Goal: Information Seeking & Learning: Learn about a topic

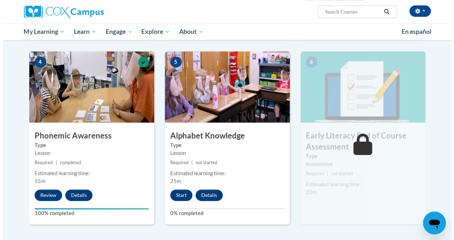
scroll to position [328, 0]
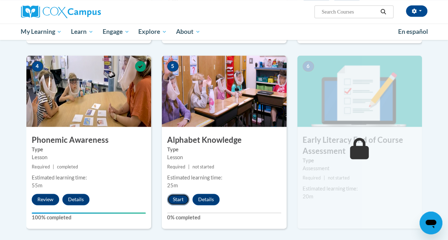
click at [177, 200] on button "Start" at bounding box center [178, 199] width 22 height 11
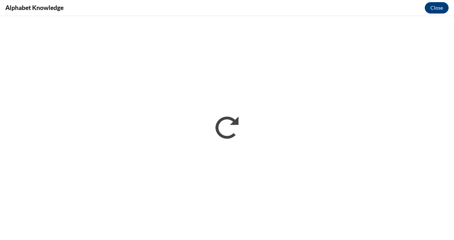
scroll to position [0, 0]
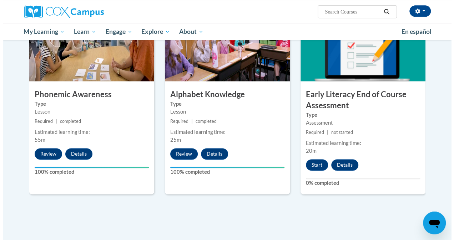
scroll to position [372, 0]
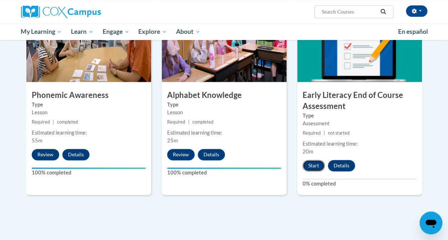
click at [311, 170] on button "Start" at bounding box center [314, 165] width 22 height 11
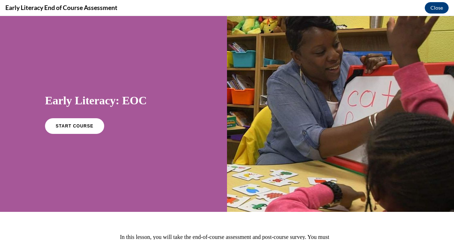
scroll to position [0, 0]
click at [73, 128] on span "START COURSE" at bounding box center [75, 126] width 40 height 5
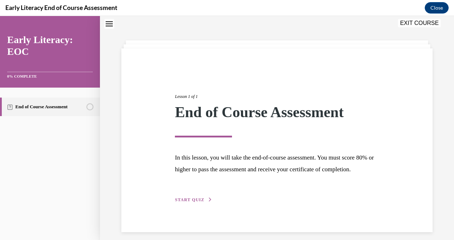
scroll to position [40, 0]
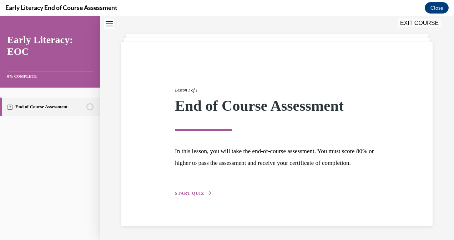
click at [203, 191] on button "START QUIZ" at bounding box center [193, 194] width 37 height 6
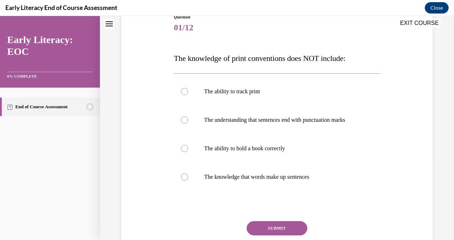
scroll to position [82, 0]
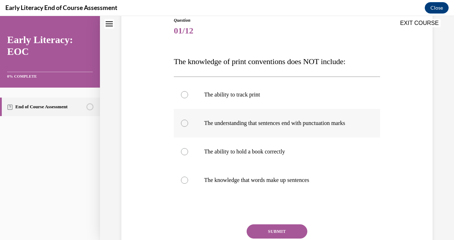
click at [182, 133] on div at bounding box center [277, 123] width 206 height 29
click at [186, 91] on div at bounding box center [277, 95] width 206 height 29
click at [266, 236] on button "SUBMIT" at bounding box center [277, 232] width 61 height 14
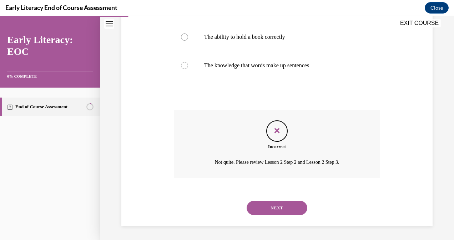
scroll to position [204, 0]
click at [280, 208] on button "NEXT" at bounding box center [277, 208] width 61 height 14
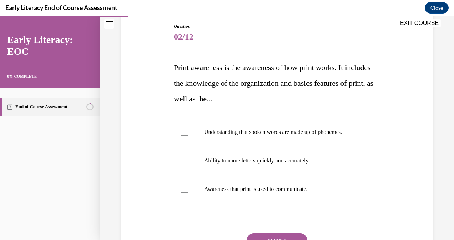
scroll to position [78, 0]
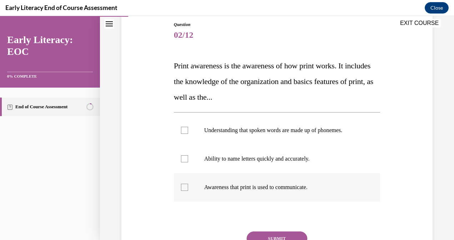
click at [182, 188] on div at bounding box center [184, 187] width 7 height 7
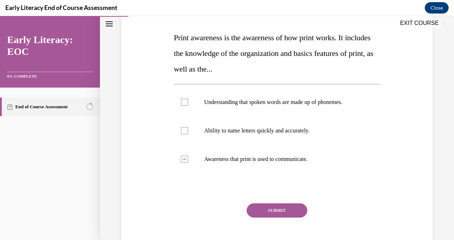
scroll to position [107, 0]
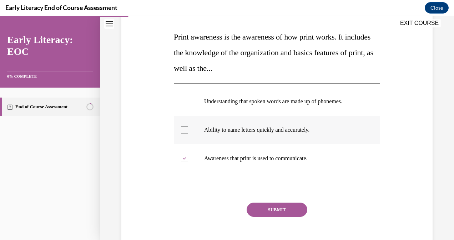
click at [185, 134] on div at bounding box center [277, 130] width 206 height 29
click at [258, 213] on button "SUBMIT" at bounding box center [277, 210] width 61 height 14
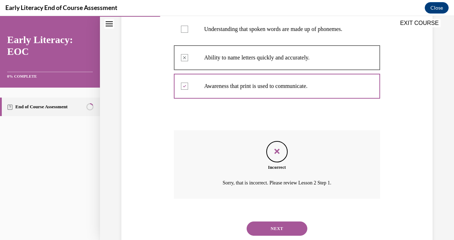
scroll to position [199, 0]
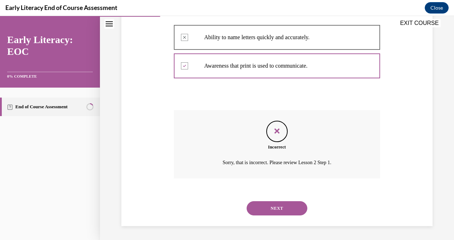
click at [268, 211] on button "NEXT" at bounding box center [277, 209] width 61 height 14
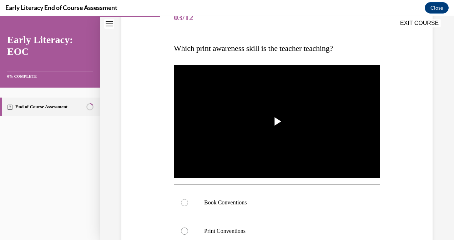
scroll to position [98, 0]
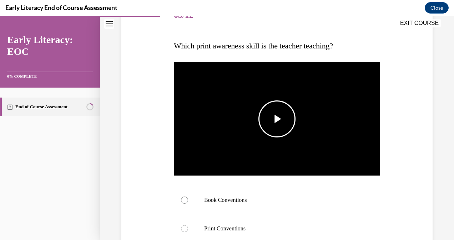
click at [277, 119] on span "Video player" at bounding box center [277, 119] width 0 height 0
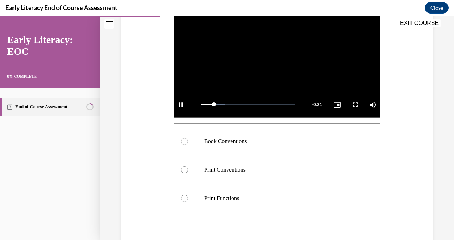
scroll to position [158, 0]
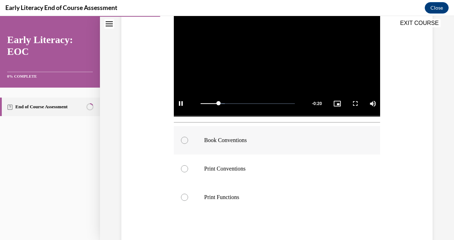
click at [186, 141] on div at bounding box center [184, 140] width 7 height 7
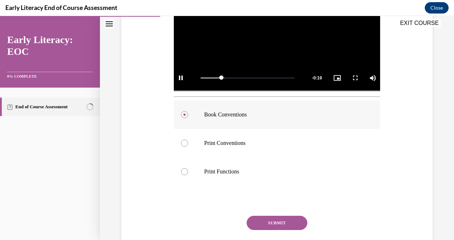
scroll to position [230, 0]
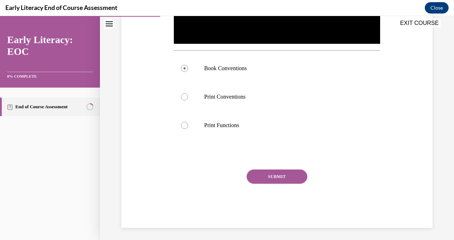
click at [258, 175] on button "SUBMIT" at bounding box center [277, 177] width 61 height 14
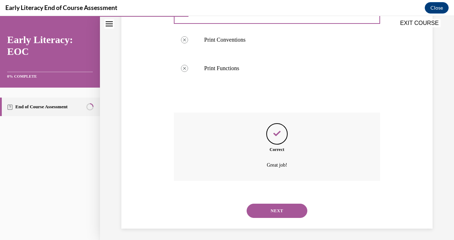
scroll to position [287, 0]
click at [265, 208] on button "NEXT" at bounding box center [277, 211] width 61 height 14
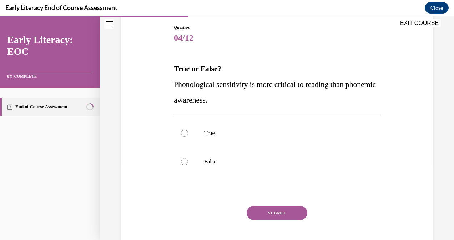
scroll to position [75, 0]
click at [182, 162] on div at bounding box center [184, 161] width 7 height 7
click at [258, 212] on button "SUBMIT" at bounding box center [277, 213] width 61 height 14
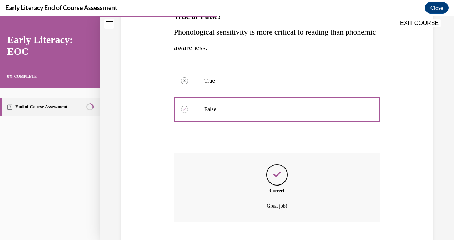
scroll to position [171, 0]
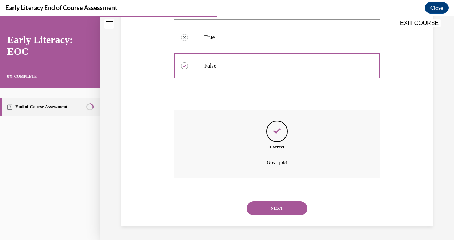
click at [272, 213] on button "NEXT" at bounding box center [277, 209] width 61 height 14
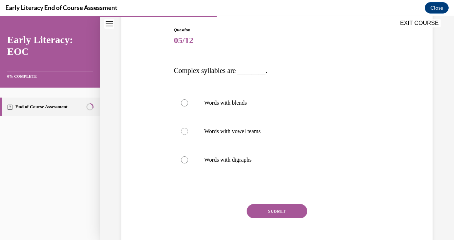
scroll to position [70, 0]
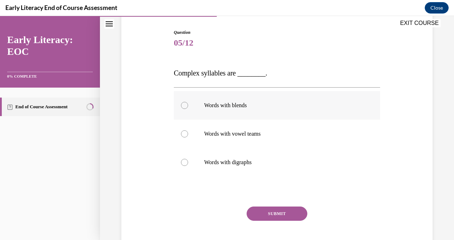
click at [185, 106] on div at bounding box center [184, 105] width 7 height 7
click at [184, 136] on div at bounding box center [184, 134] width 7 height 7
click at [260, 214] on button "SUBMIT" at bounding box center [277, 214] width 61 height 14
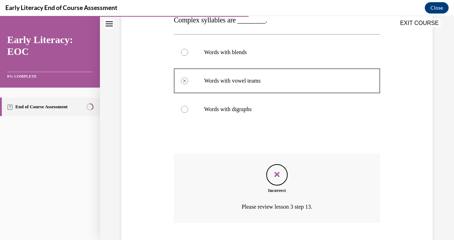
scroll to position [168, 0]
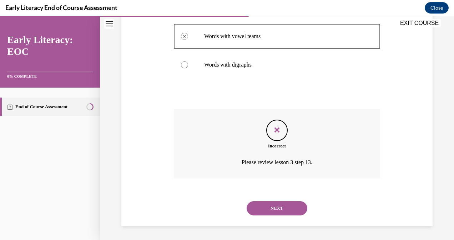
click at [268, 212] on button "NEXT" at bounding box center [277, 209] width 61 height 14
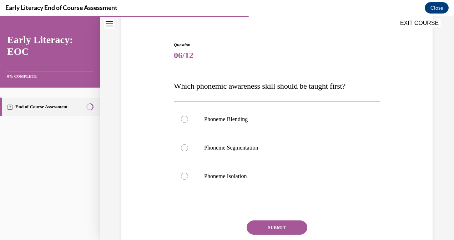
scroll to position [59, 0]
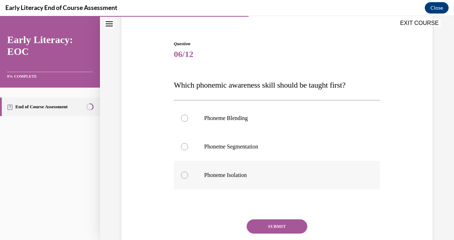
click at [201, 187] on div at bounding box center [277, 175] width 206 height 29
click at [258, 222] on button "SUBMIT" at bounding box center [277, 227] width 61 height 14
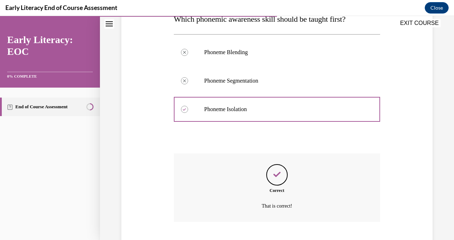
scroll to position [168, 0]
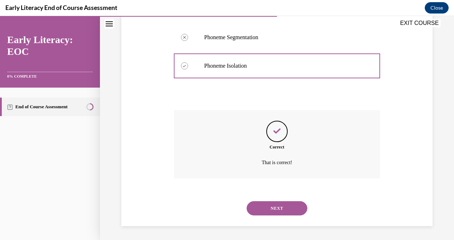
click at [266, 209] on button "NEXT" at bounding box center [277, 209] width 61 height 14
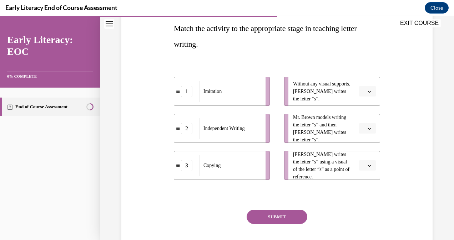
scroll to position [113, 0]
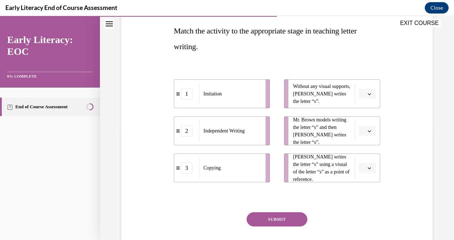
click at [368, 94] on icon "button" at bounding box center [369, 94] width 3 height 2
click at [356, 137] on div "2" at bounding box center [361, 138] width 17 height 14
click at [367, 130] on icon "button" at bounding box center [369, 132] width 4 height 4
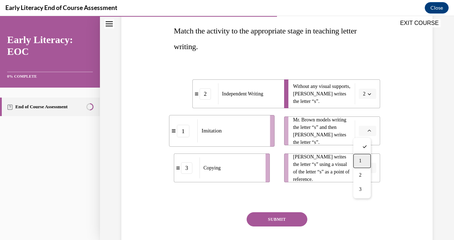
click at [362, 161] on div "1" at bounding box center [361, 161] width 17 height 14
click at [367, 169] on span "button" at bounding box center [369, 168] width 5 height 5
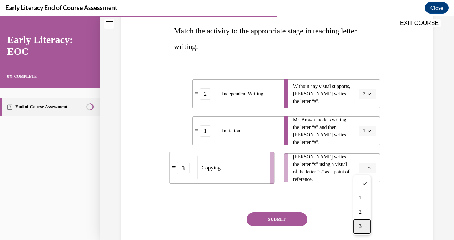
click at [358, 225] on div "3" at bounding box center [361, 227] width 17 height 14
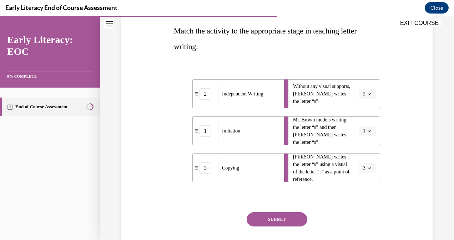
click at [288, 219] on button "SUBMIT" at bounding box center [277, 220] width 61 height 14
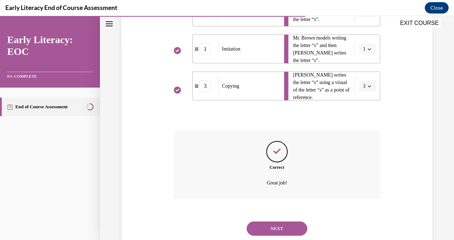
scroll to position [215, 0]
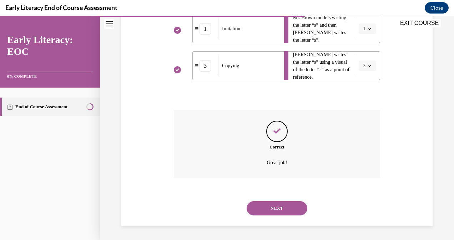
click at [274, 200] on div "NEXT" at bounding box center [277, 208] width 206 height 29
click at [274, 206] on button "NEXT" at bounding box center [277, 209] width 61 height 14
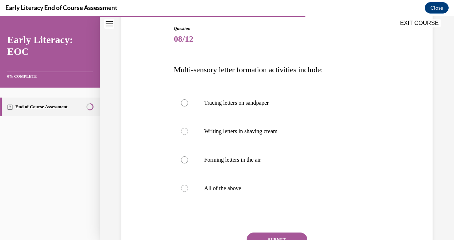
scroll to position [88, 0]
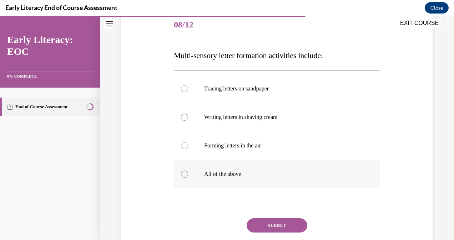
click at [184, 172] on div at bounding box center [184, 174] width 7 height 7
click at [258, 225] on button "SUBMIT" at bounding box center [277, 226] width 61 height 14
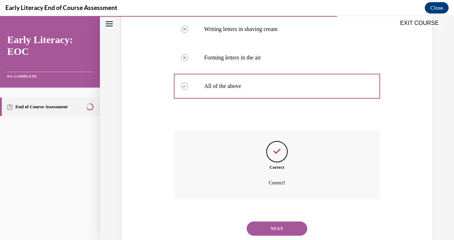
scroll to position [197, 0]
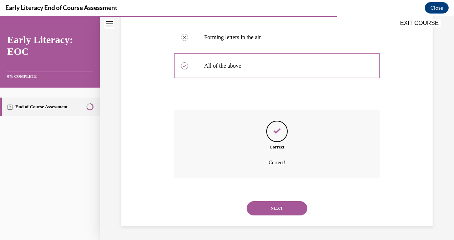
click at [275, 208] on button "NEXT" at bounding box center [277, 209] width 61 height 14
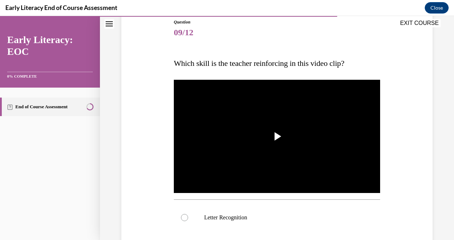
scroll to position [85, 0]
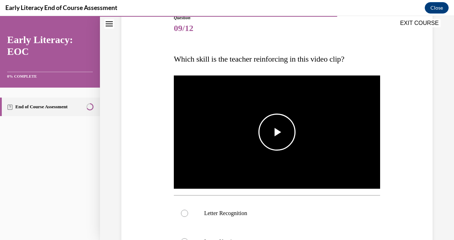
click at [277, 132] on span "Video player" at bounding box center [277, 132] width 0 height 0
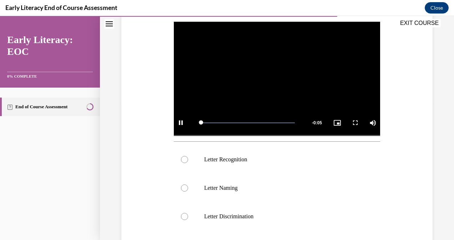
scroll to position [139, 0]
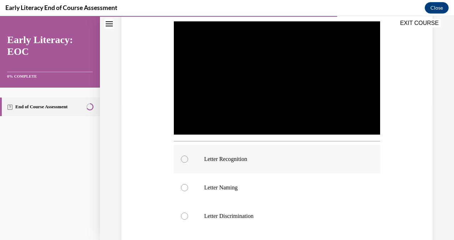
click at [183, 156] on div at bounding box center [184, 159] width 7 height 7
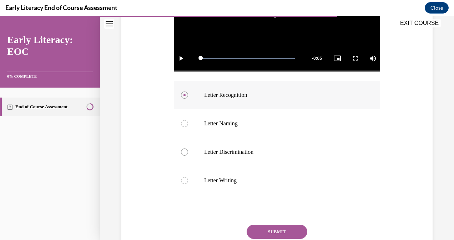
scroll to position [203, 0]
click at [256, 228] on button "SUBMIT" at bounding box center [277, 232] width 61 height 14
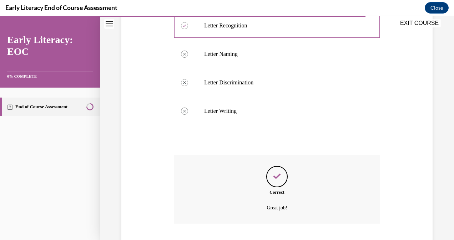
scroll to position [316, 0]
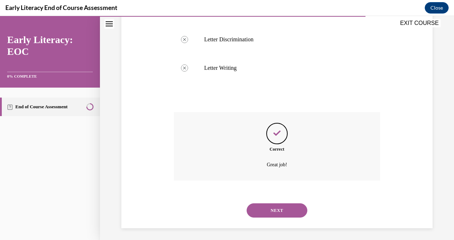
click at [268, 207] on button "NEXT" at bounding box center [277, 211] width 61 height 14
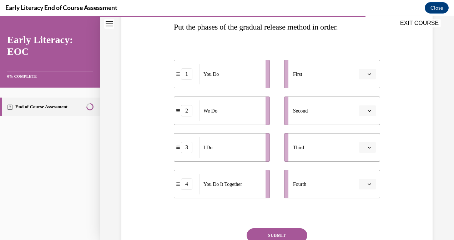
scroll to position [117, 0]
click at [364, 68] on li "First" at bounding box center [332, 74] width 96 height 29
click at [367, 72] on span "button" at bounding box center [369, 73] width 5 height 5
click at [362, 131] on div "3" at bounding box center [361, 132] width 17 height 14
click at [367, 108] on span "button" at bounding box center [369, 110] width 5 height 5
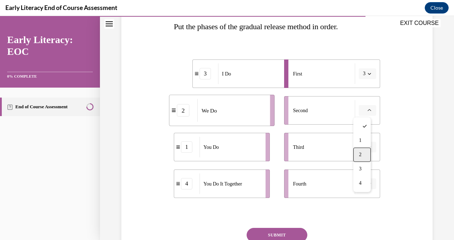
click at [362, 152] on div "2" at bounding box center [361, 155] width 17 height 14
click at [367, 146] on icon "button" at bounding box center [369, 148] width 4 height 4
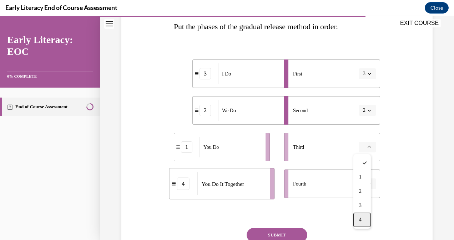
click at [361, 222] on span "4" at bounding box center [360, 220] width 2 height 6
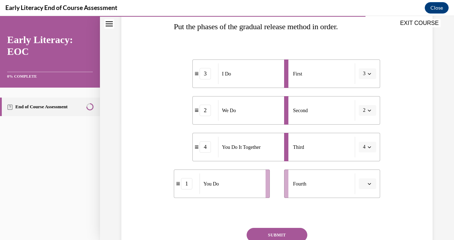
click at [364, 179] on button "button" at bounding box center [367, 184] width 17 height 11
click at [369, 122] on div "1" at bounding box center [361, 125] width 17 height 14
click at [284, 233] on button "SUBMIT" at bounding box center [277, 235] width 61 height 14
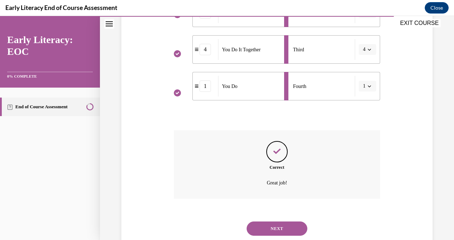
scroll to position [235, 0]
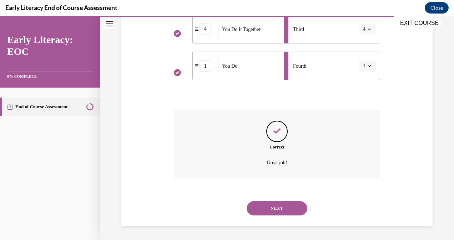
click at [269, 213] on button "NEXT" at bounding box center [277, 209] width 61 height 14
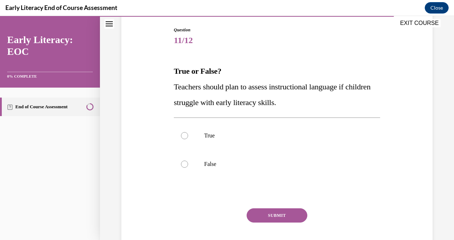
scroll to position [71, 0]
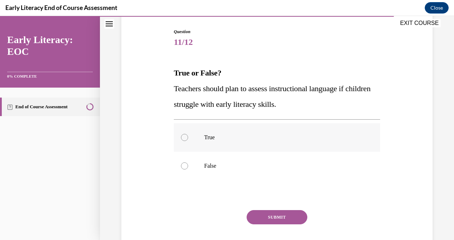
click at [180, 141] on div at bounding box center [277, 137] width 206 height 29
click at [253, 217] on button "SUBMIT" at bounding box center [277, 217] width 61 height 14
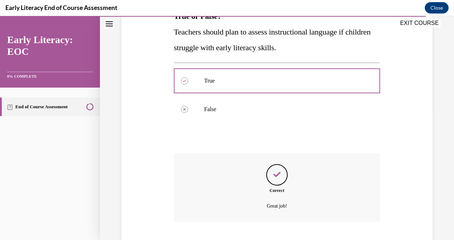
scroll to position [171, 0]
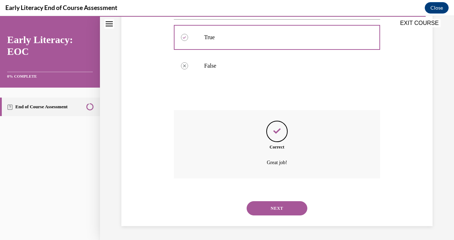
click at [267, 208] on button "NEXT" at bounding box center [277, 209] width 61 height 14
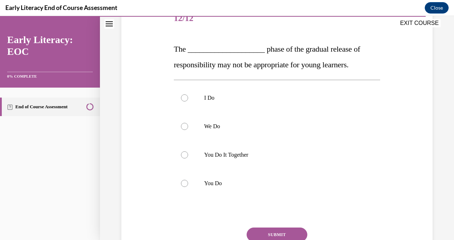
scroll to position [94, 0]
click at [183, 183] on div at bounding box center [184, 184] width 7 height 7
click at [263, 233] on button "SUBMIT" at bounding box center [277, 235] width 61 height 14
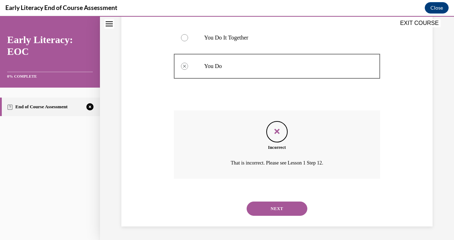
scroll to position [212, 0]
click at [274, 206] on button "NEXT" at bounding box center [277, 209] width 61 height 14
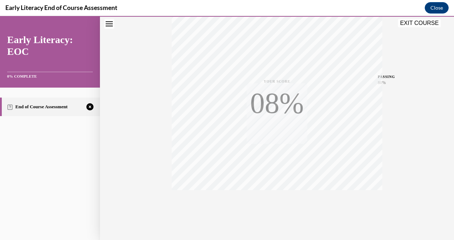
scroll to position [141, 0]
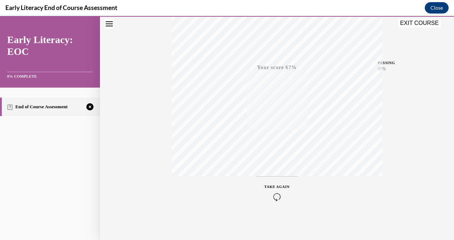
click at [276, 194] on icon "button" at bounding box center [276, 197] width 25 height 8
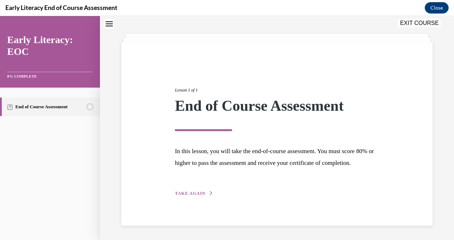
scroll to position [40, 0]
click at [203, 192] on span "TAKE AGAIN" at bounding box center [190, 193] width 30 height 5
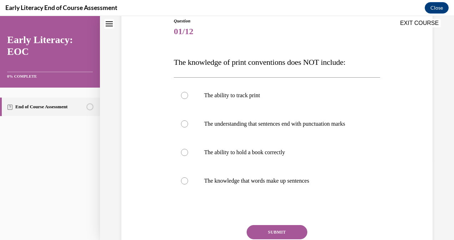
scroll to position [82, 0]
click at [182, 156] on div at bounding box center [184, 151] width 7 height 7
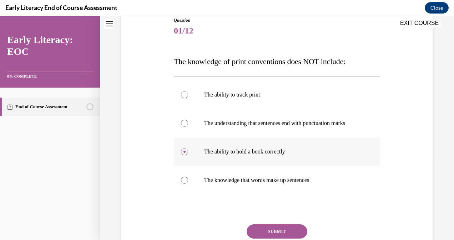
scroll to position [111, 0]
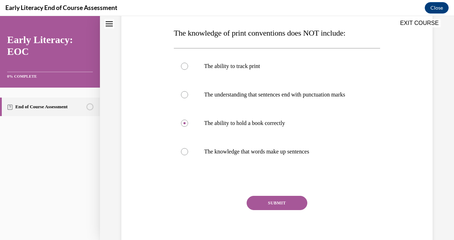
click at [276, 210] on button "SUBMIT" at bounding box center [277, 203] width 61 height 14
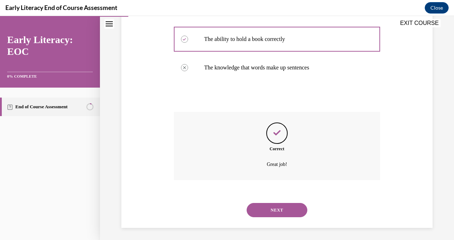
scroll to position [204, 0]
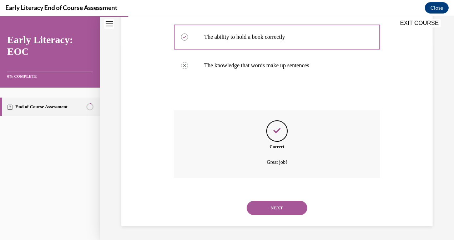
click at [275, 207] on button "NEXT" at bounding box center [277, 208] width 61 height 14
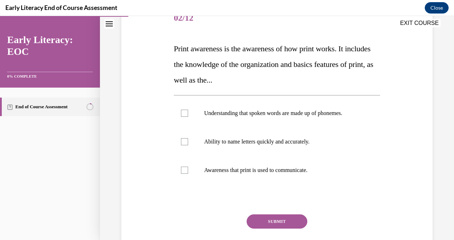
scroll to position [96, 0]
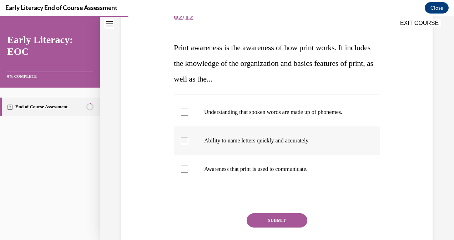
click at [181, 141] on div at bounding box center [184, 140] width 7 height 7
click at [185, 171] on div at bounding box center [184, 169] width 7 height 7
click at [257, 220] on button "SUBMIT" at bounding box center [277, 221] width 61 height 14
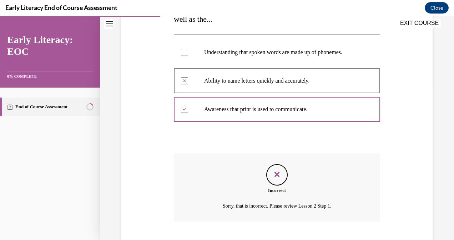
scroll to position [199, 0]
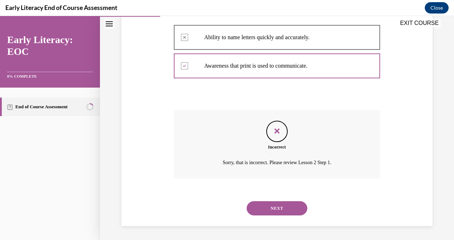
click at [264, 216] on div "NEXT" at bounding box center [277, 208] width 206 height 29
click at [267, 210] on button "NEXT" at bounding box center [277, 209] width 61 height 14
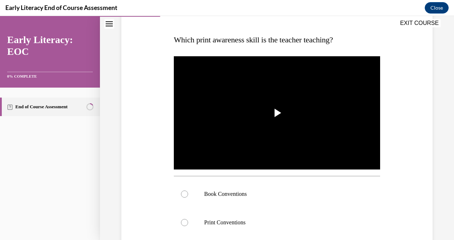
scroll to position [104, 0]
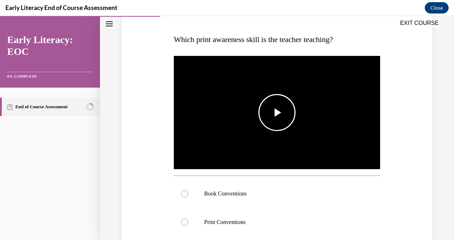
click at [277, 113] on span "Video player" at bounding box center [277, 113] width 0 height 0
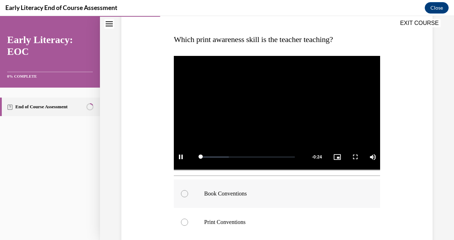
click at [183, 191] on div at bounding box center [184, 194] width 7 height 7
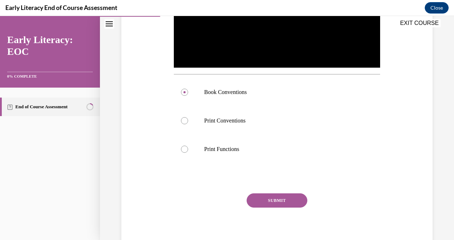
click at [262, 203] on button "SUBMIT" at bounding box center [277, 201] width 61 height 14
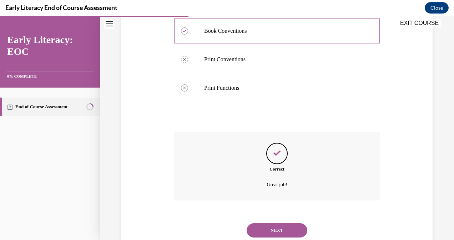
scroll to position [287, 0]
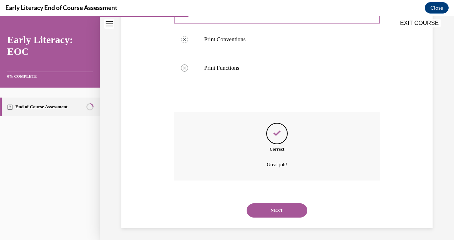
click at [271, 204] on button "NEXT" at bounding box center [277, 211] width 61 height 14
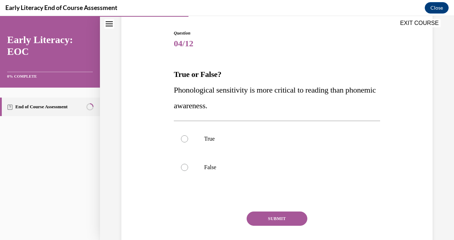
scroll to position [68, 0]
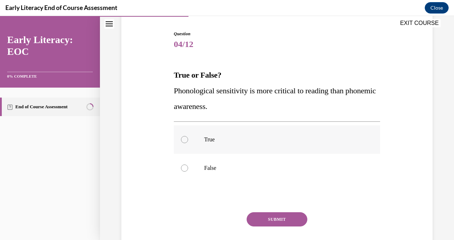
click at [184, 140] on div at bounding box center [184, 139] width 7 height 7
click at [257, 218] on button "SUBMIT" at bounding box center [277, 220] width 61 height 14
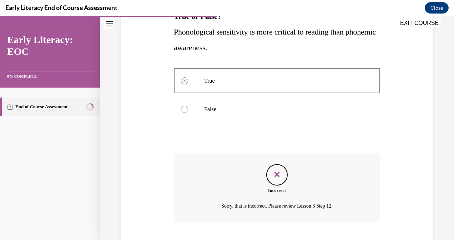
scroll to position [171, 0]
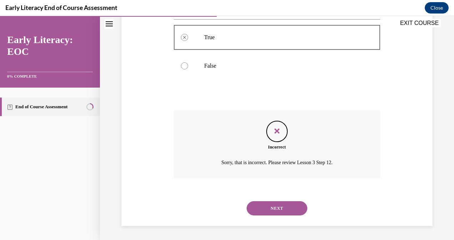
click at [263, 210] on button "NEXT" at bounding box center [277, 209] width 61 height 14
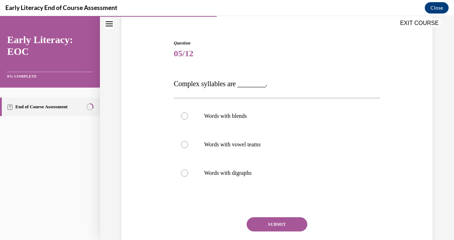
scroll to position [60, 0]
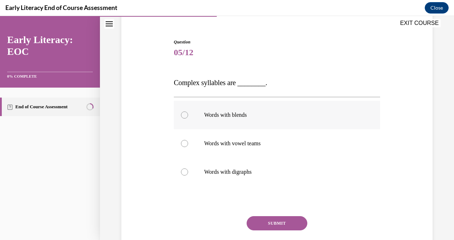
click at [186, 117] on div at bounding box center [184, 115] width 7 height 7
click at [182, 142] on div at bounding box center [184, 143] width 7 height 7
click at [184, 114] on div at bounding box center [184, 115] width 7 height 7
click at [182, 144] on div at bounding box center [184, 143] width 7 height 7
click at [286, 225] on button "SUBMIT" at bounding box center [277, 224] width 61 height 14
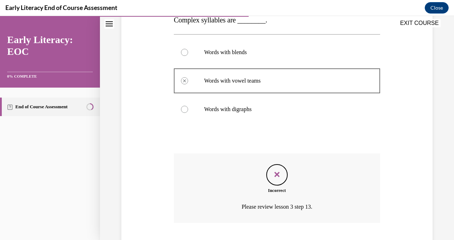
scroll to position [168, 0]
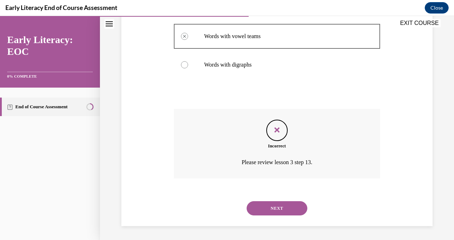
click at [280, 208] on button "NEXT" at bounding box center [277, 209] width 61 height 14
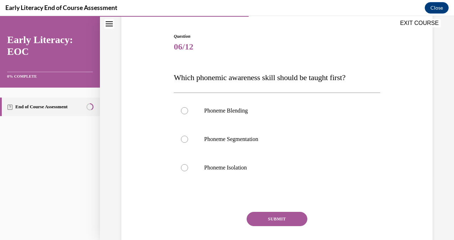
scroll to position [64, 0]
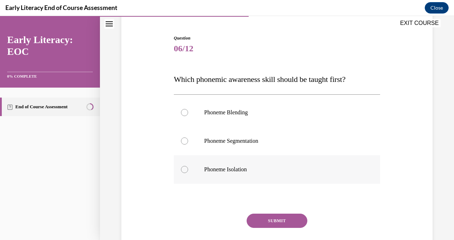
click at [182, 169] on div at bounding box center [184, 169] width 7 height 7
click at [273, 219] on button "SUBMIT" at bounding box center [277, 221] width 61 height 14
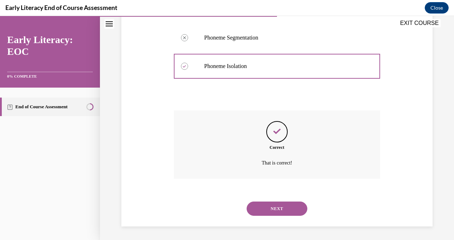
scroll to position [168, 0]
click at [270, 210] on button "NEXT" at bounding box center [277, 209] width 61 height 14
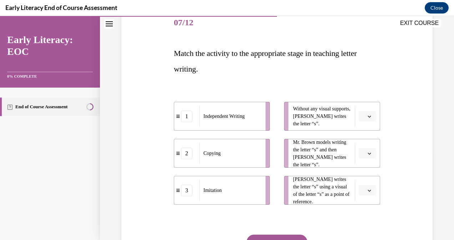
scroll to position [122, 0]
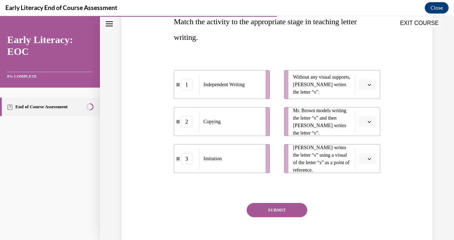
click at [365, 88] on button "button" at bounding box center [367, 85] width 17 height 11
click at [362, 109] on div "1" at bounding box center [361, 114] width 17 height 14
click at [367, 159] on span "button" at bounding box center [369, 159] width 5 height 5
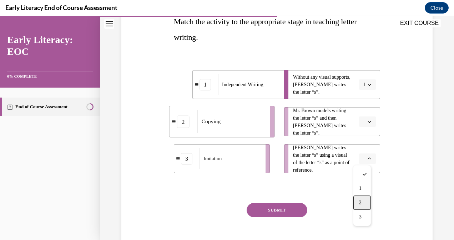
click at [360, 202] on span "2" at bounding box center [360, 203] width 2 height 6
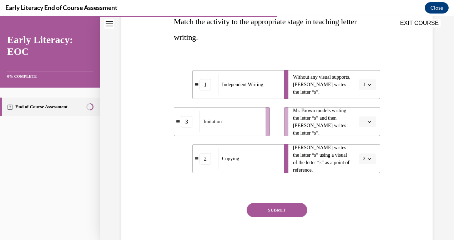
click at [367, 123] on span "button" at bounding box center [369, 122] width 5 height 5
click at [361, 182] on span "3" at bounding box center [360, 180] width 2 height 6
click at [290, 213] on button "SUBMIT" at bounding box center [277, 210] width 61 height 14
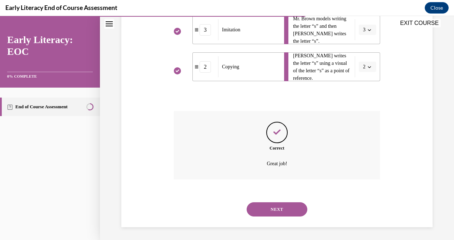
scroll to position [215, 0]
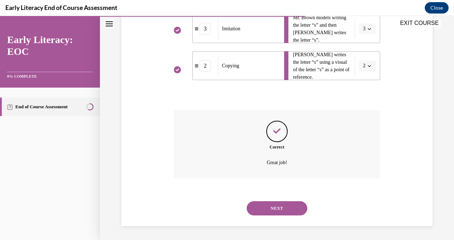
click at [281, 205] on button "NEXT" at bounding box center [277, 209] width 61 height 14
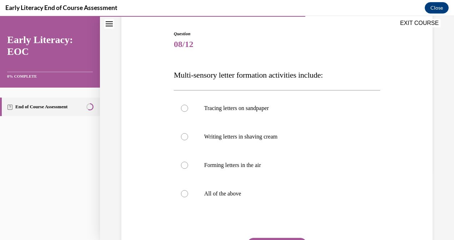
scroll to position [70, 0]
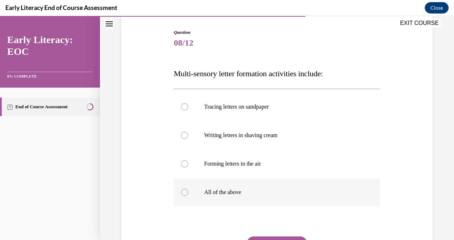
click at [227, 196] on p "All of the above" at bounding box center [283, 192] width 158 height 7
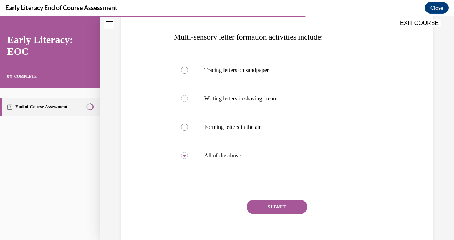
click at [271, 205] on button "SUBMIT" at bounding box center [277, 207] width 61 height 14
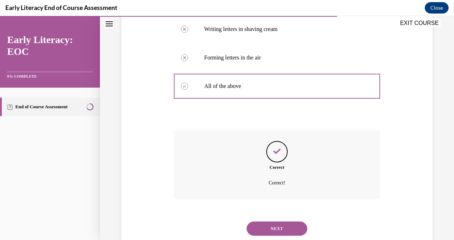
scroll to position [197, 0]
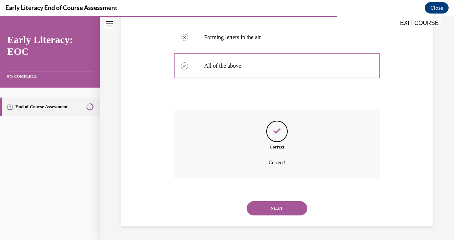
click at [271, 205] on button "NEXT" at bounding box center [277, 209] width 61 height 14
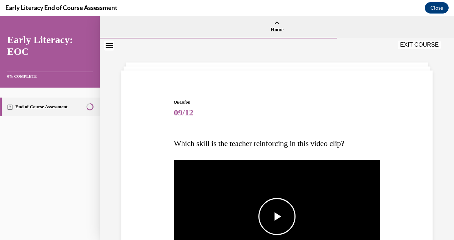
click at [277, 217] on span "Video player" at bounding box center [277, 217] width 0 height 0
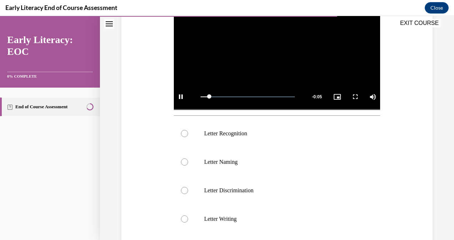
scroll to position [165, 0]
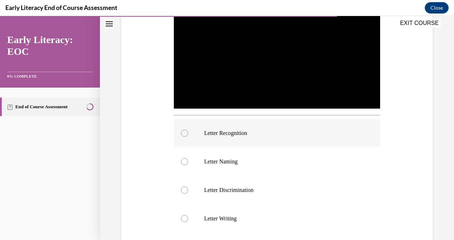
click at [186, 132] on div at bounding box center [184, 133] width 7 height 7
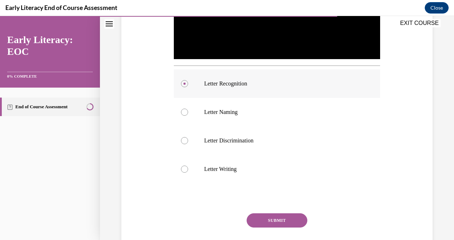
scroll to position [217, 0]
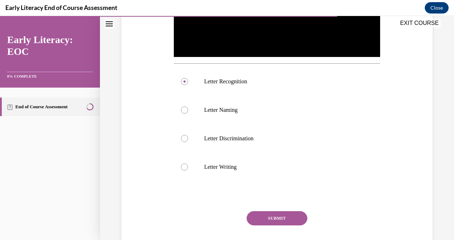
click at [263, 212] on button "SUBMIT" at bounding box center [277, 219] width 61 height 14
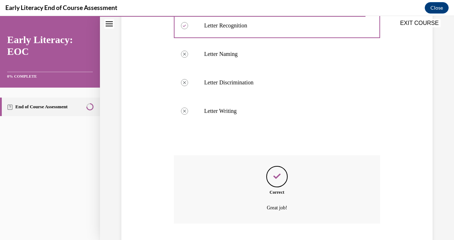
scroll to position [316, 0]
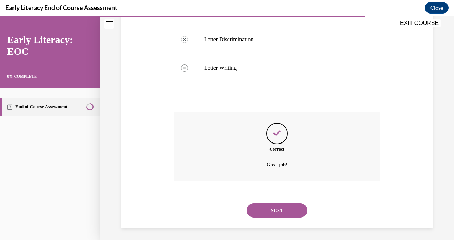
click at [263, 211] on button "NEXT" at bounding box center [277, 211] width 61 height 14
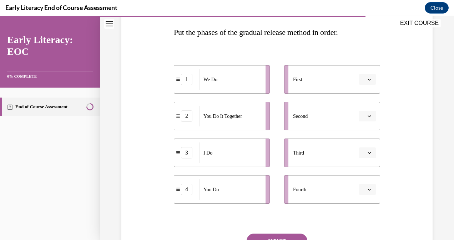
scroll to position [112, 0]
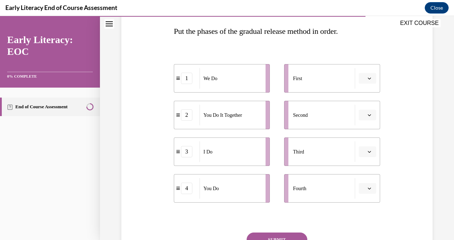
click at [368, 80] on button "button" at bounding box center [367, 78] width 17 height 11
click at [360, 133] on div "3" at bounding box center [361, 137] width 17 height 14
click at [367, 113] on icon "button" at bounding box center [369, 115] width 4 height 4
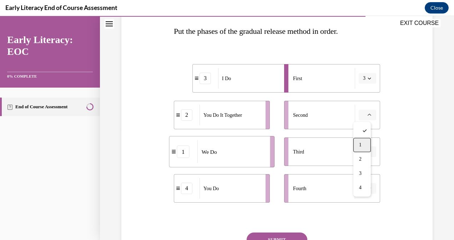
click at [362, 146] on div "1" at bounding box center [361, 145] width 17 height 14
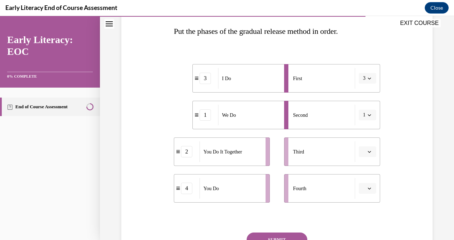
click at [366, 156] on button "button" at bounding box center [367, 152] width 17 height 11
click at [361, 193] on span "2" at bounding box center [360, 196] width 2 height 6
click at [367, 189] on span "button" at bounding box center [369, 188] width 5 height 5
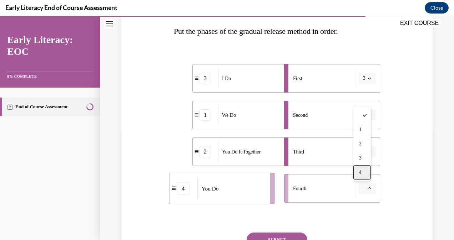
click at [362, 176] on div "4" at bounding box center [361, 173] width 17 height 14
click at [292, 237] on button "SUBMIT" at bounding box center [277, 240] width 61 height 14
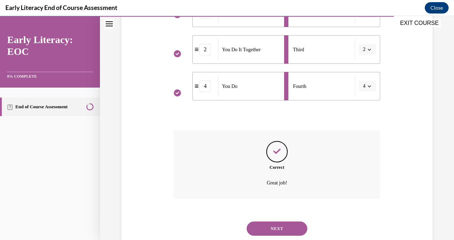
scroll to position [235, 0]
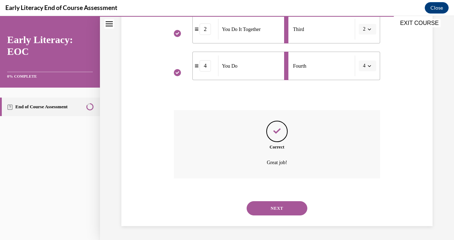
click at [270, 215] on button "NEXT" at bounding box center [277, 209] width 61 height 14
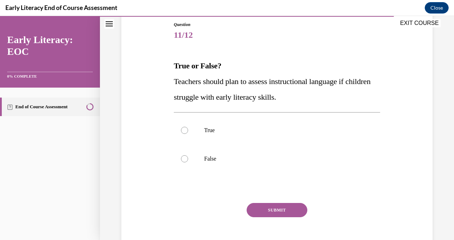
scroll to position [77, 0]
click at [183, 132] on div at bounding box center [184, 131] width 7 height 7
click at [252, 207] on button "SUBMIT" at bounding box center [277, 211] width 61 height 14
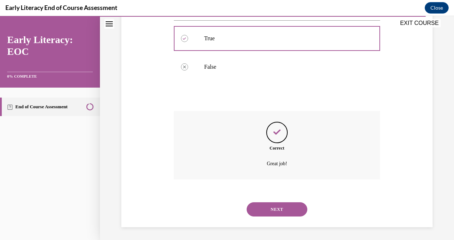
scroll to position [171, 0]
click at [263, 207] on button "NEXT" at bounding box center [277, 209] width 61 height 14
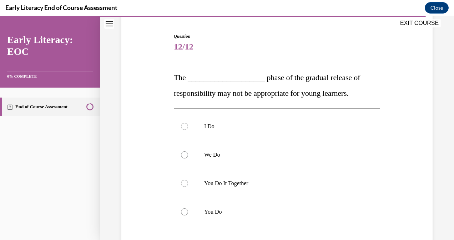
scroll to position [66, 0]
click at [184, 212] on div at bounding box center [184, 211] width 7 height 7
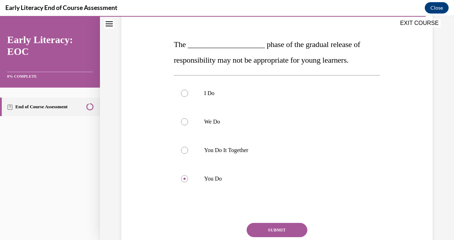
click at [259, 230] on button "SUBMIT" at bounding box center [277, 230] width 61 height 14
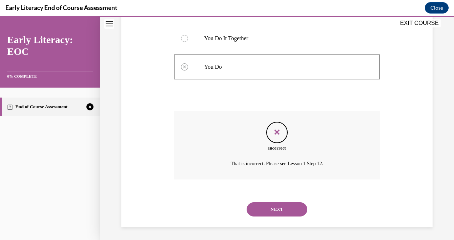
scroll to position [212, 0]
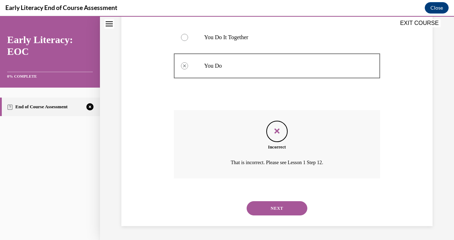
click at [276, 210] on button "NEXT" at bounding box center [277, 209] width 61 height 14
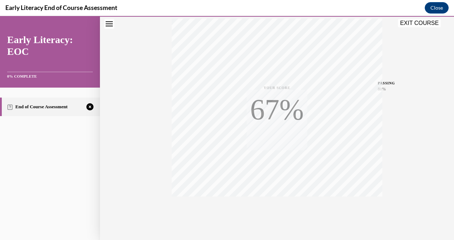
scroll to position [141, 0]
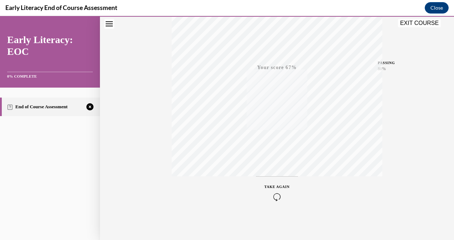
click at [276, 190] on div "TAKE AGAIN" at bounding box center [276, 192] width 25 height 17
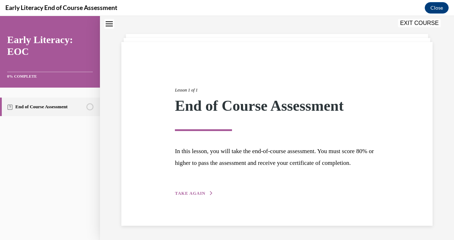
click at [195, 196] on span "TAKE AGAIN" at bounding box center [190, 193] width 30 height 5
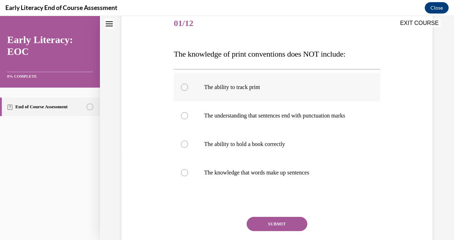
scroll to position [93, 0]
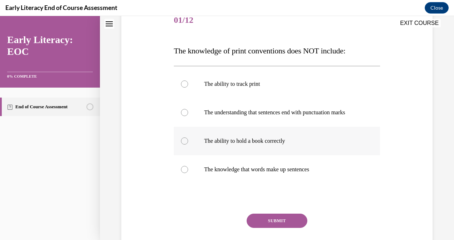
click at [182, 145] on div at bounding box center [184, 141] width 7 height 7
click at [258, 226] on button "SUBMIT" at bounding box center [277, 221] width 61 height 14
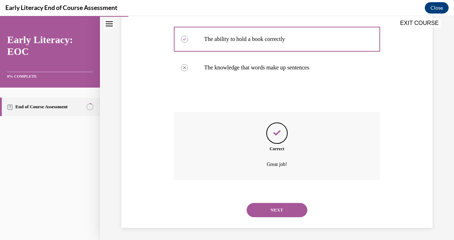
scroll to position [204, 0]
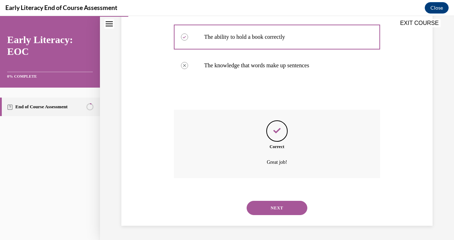
click at [269, 213] on button "NEXT" at bounding box center [277, 208] width 61 height 14
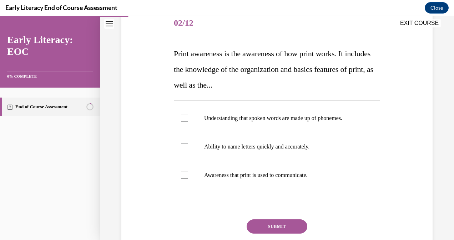
scroll to position [91, 0]
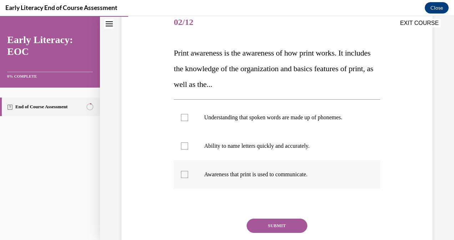
click at [182, 178] on div at bounding box center [277, 175] width 206 height 29
click at [260, 223] on button "SUBMIT" at bounding box center [277, 226] width 61 height 14
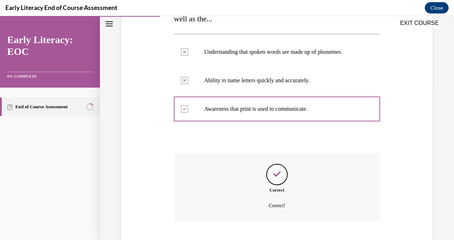
scroll to position [199, 0]
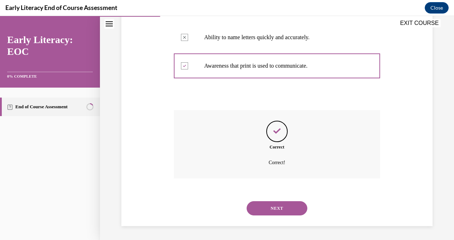
click at [275, 205] on button "NEXT" at bounding box center [277, 209] width 61 height 14
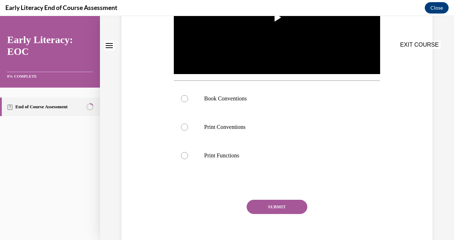
scroll to position [0, 0]
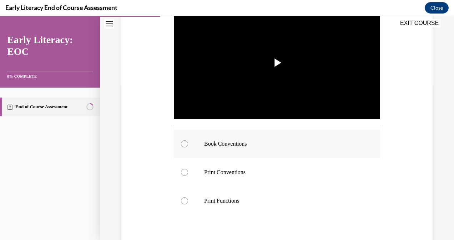
click at [181, 146] on div at bounding box center [277, 144] width 206 height 29
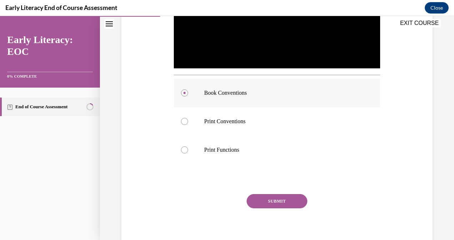
scroll to position [215, 0]
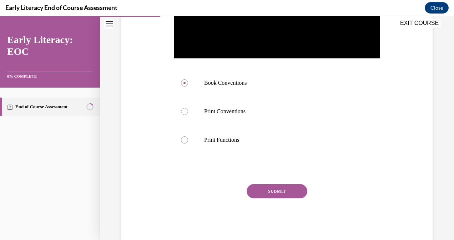
click at [280, 184] on button "SUBMIT" at bounding box center [277, 191] width 61 height 14
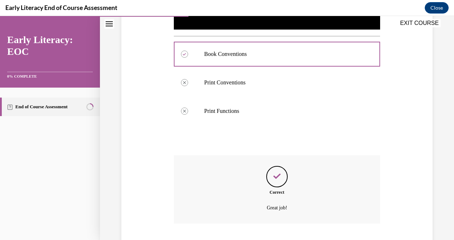
scroll to position [287, 0]
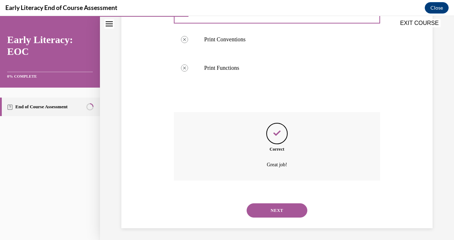
click at [271, 206] on button "NEXT" at bounding box center [277, 211] width 61 height 14
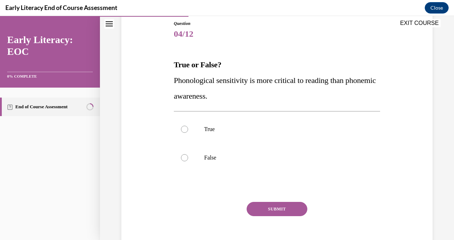
scroll to position [80, 0]
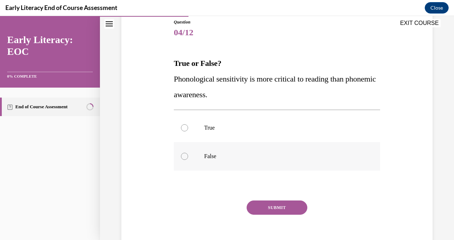
click at [185, 162] on div at bounding box center [277, 156] width 206 height 29
click at [254, 204] on button "SUBMIT" at bounding box center [277, 208] width 61 height 14
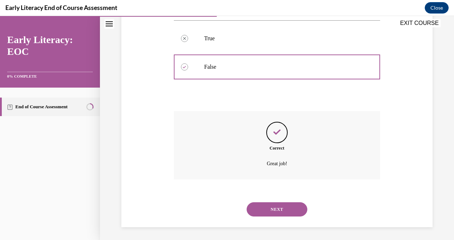
scroll to position [171, 0]
click at [265, 209] on button "NEXT" at bounding box center [277, 209] width 61 height 14
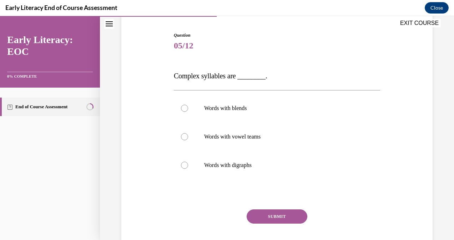
scroll to position [67, 0]
click at [183, 108] on div at bounding box center [184, 108] width 7 height 7
click at [263, 214] on button "SUBMIT" at bounding box center [277, 216] width 61 height 14
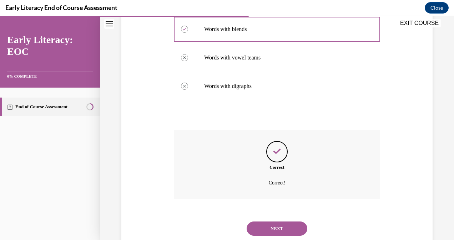
scroll to position [167, 0]
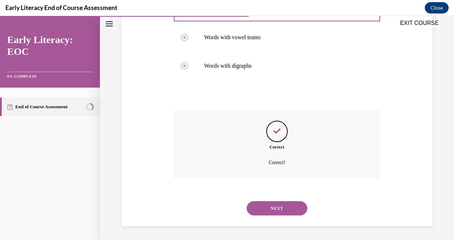
click at [275, 209] on button "NEXT" at bounding box center [277, 209] width 61 height 14
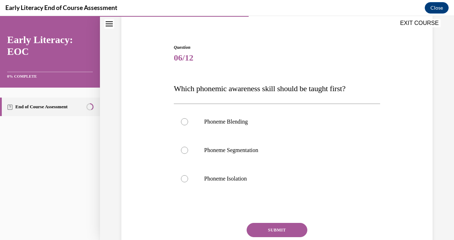
scroll to position [65, 0]
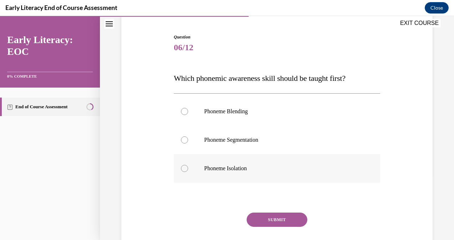
click at [185, 166] on div at bounding box center [184, 168] width 7 height 7
click at [269, 217] on button "SUBMIT" at bounding box center [277, 220] width 61 height 14
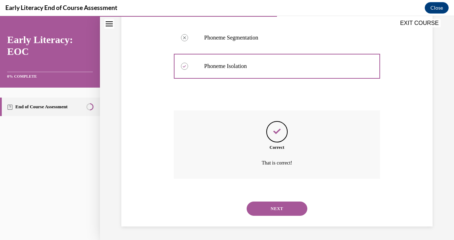
scroll to position [168, 0]
click at [270, 205] on button "NEXT" at bounding box center [277, 209] width 61 height 14
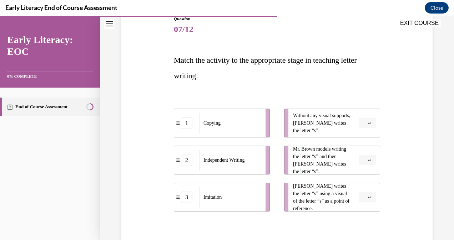
scroll to position [98, 0]
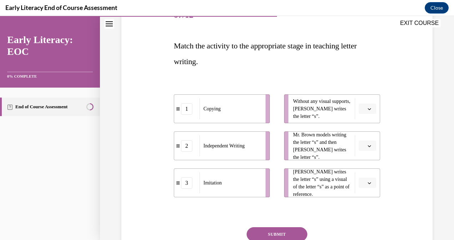
click at [364, 112] on button "button" at bounding box center [367, 109] width 17 height 11
click at [362, 153] on div "2" at bounding box center [361, 153] width 17 height 14
click at [367, 144] on icon "button" at bounding box center [369, 146] width 4 height 4
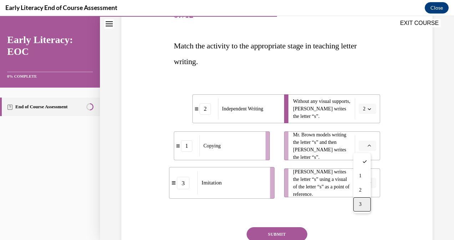
click at [362, 203] on div "3" at bounding box center [361, 205] width 17 height 14
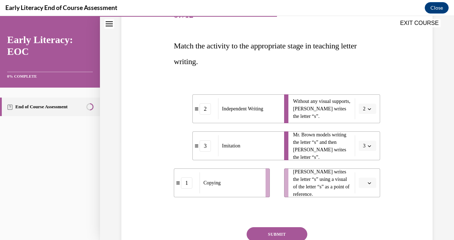
click at [368, 183] on icon "button" at bounding box center [369, 184] width 3 height 2
click at [364, 140] on div "1" at bounding box center [361, 139] width 17 height 14
click at [278, 234] on button "SUBMIT" at bounding box center [277, 235] width 61 height 14
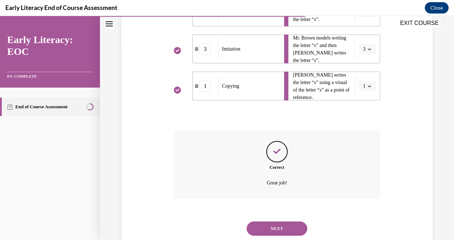
scroll to position [215, 0]
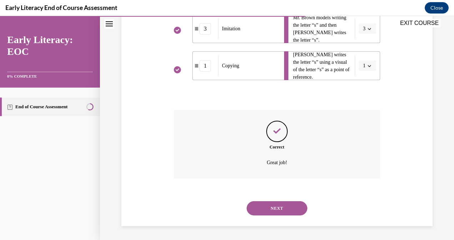
click at [275, 206] on button "NEXT" at bounding box center [277, 209] width 61 height 14
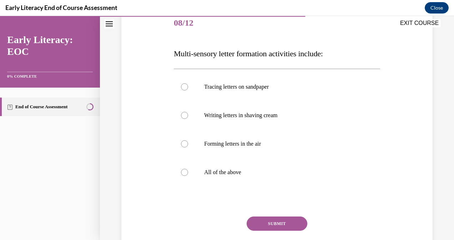
scroll to position [92, 0]
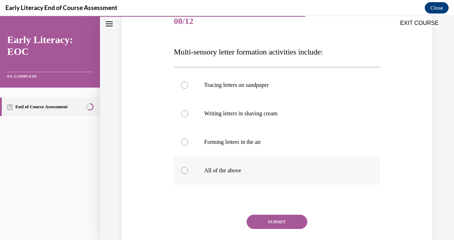
click at [184, 171] on div at bounding box center [184, 170] width 7 height 7
click at [258, 218] on button "SUBMIT" at bounding box center [277, 222] width 61 height 14
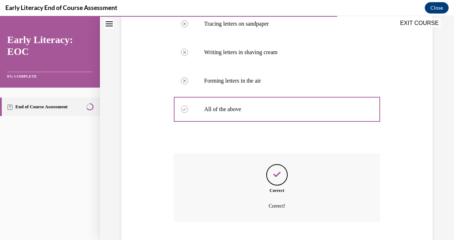
scroll to position [197, 0]
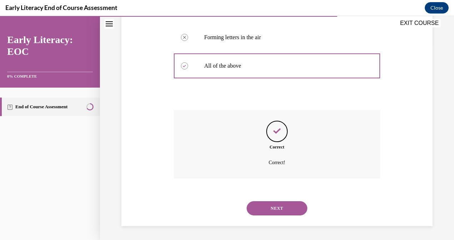
click at [275, 204] on button "NEXT" at bounding box center [277, 209] width 61 height 14
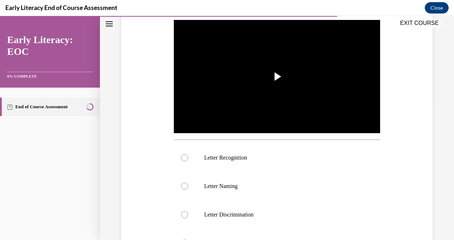
scroll to position [156, 0]
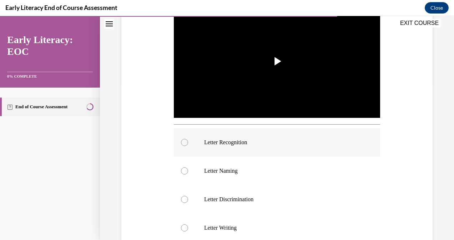
click at [180, 138] on div at bounding box center [277, 142] width 206 height 29
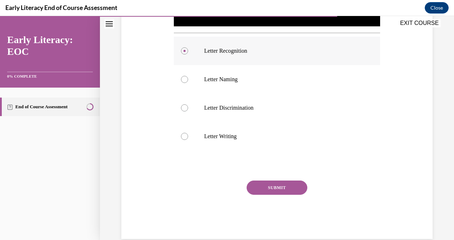
scroll to position [248, 0]
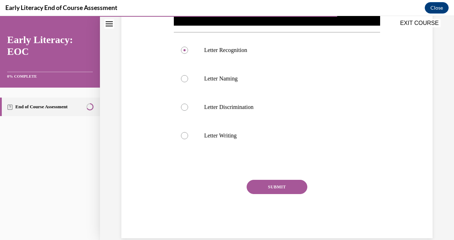
click at [265, 183] on button "SUBMIT" at bounding box center [277, 187] width 61 height 14
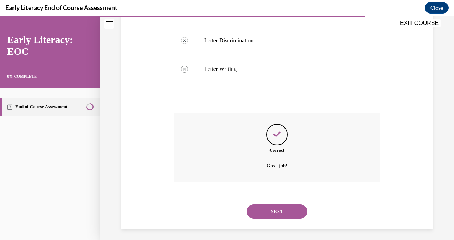
scroll to position [316, 0]
click at [267, 205] on button "NEXT" at bounding box center [277, 211] width 61 height 14
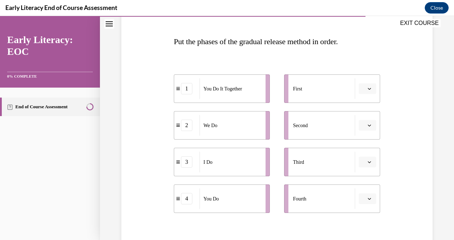
scroll to position [103, 0]
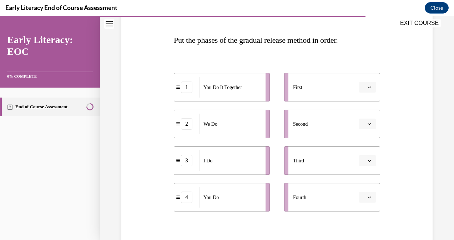
click at [368, 87] on icon "button" at bounding box center [369, 88] width 3 height 2
click at [361, 149] on span "3" at bounding box center [360, 146] width 2 height 6
click at [369, 125] on button "button" at bounding box center [367, 124] width 17 height 11
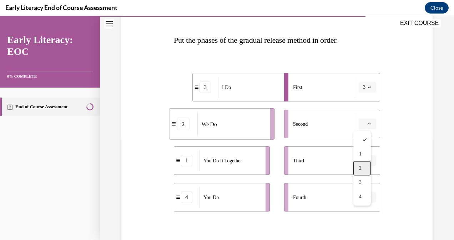
click at [358, 169] on div "2" at bounding box center [361, 168] width 17 height 14
click at [367, 163] on span "button" at bounding box center [369, 160] width 5 height 5
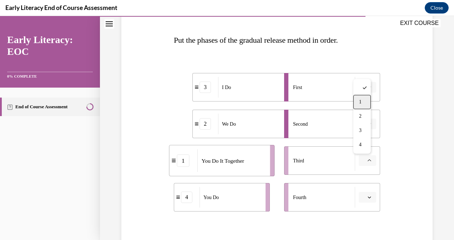
click at [362, 101] on div "1" at bounding box center [361, 102] width 17 height 14
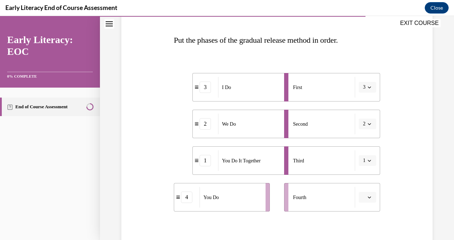
click at [363, 193] on button "button" at bounding box center [367, 197] width 17 height 11
click at [361, 180] on span "4" at bounding box center [360, 182] width 2 height 6
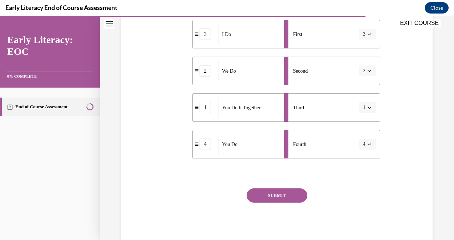
click at [295, 191] on button "SUBMIT" at bounding box center [277, 196] width 61 height 14
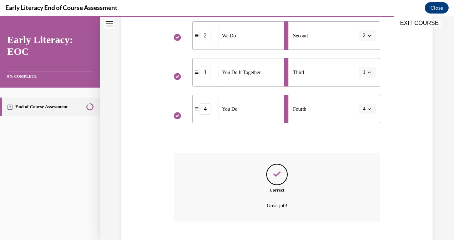
scroll to position [235, 0]
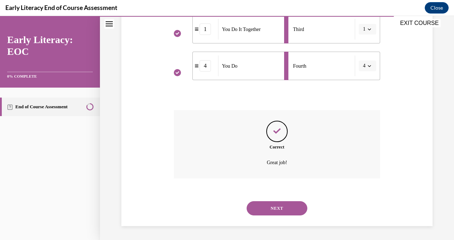
click at [270, 208] on button "NEXT" at bounding box center [277, 209] width 61 height 14
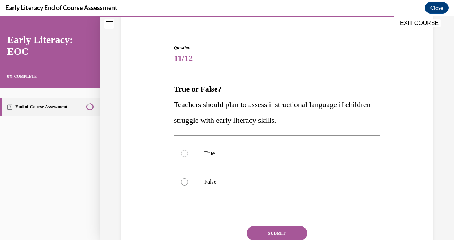
scroll to position [57, 0]
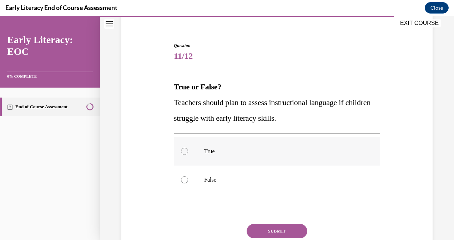
click at [181, 155] on div at bounding box center [277, 151] width 206 height 29
click at [257, 230] on button "SUBMIT" at bounding box center [277, 231] width 61 height 14
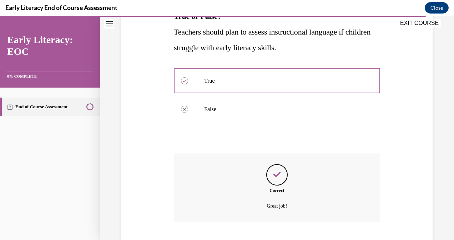
scroll to position [171, 0]
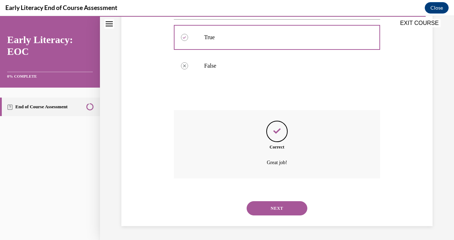
click at [266, 207] on button "NEXT" at bounding box center [277, 209] width 61 height 14
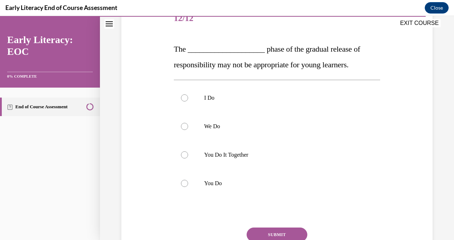
scroll to position [96, 0]
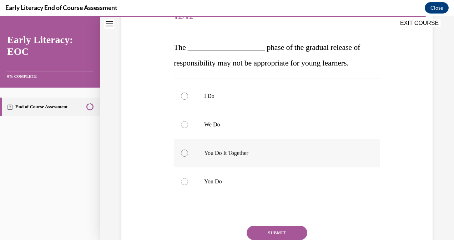
click at [183, 150] on div at bounding box center [184, 153] width 7 height 7
click at [267, 233] on button "SUBMIT" at bounding box center [277, 233] width 61 height 14
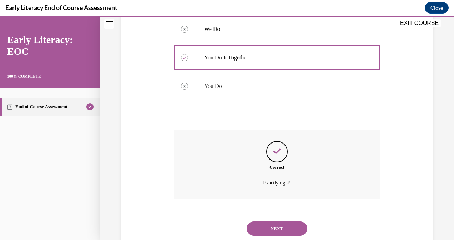
scroll to position [212, 0]
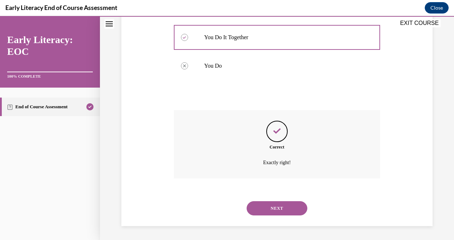
click at [278, 209] on button "NEXT" at bounding box center [277, 209] width 61 height 14
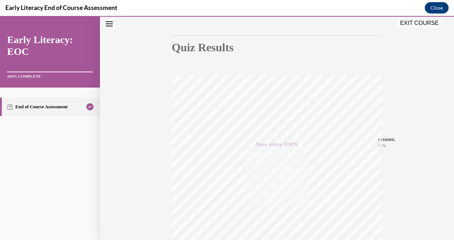
scroll to position [141, 0]
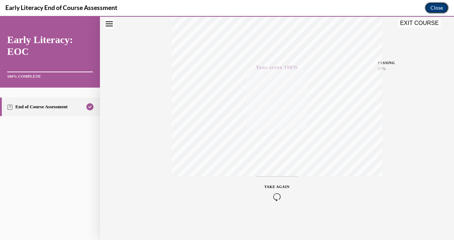
click at [434, 10] on button "Close" at bounding box center [437, 7] width 24 height 11
